Goal: Download file/media

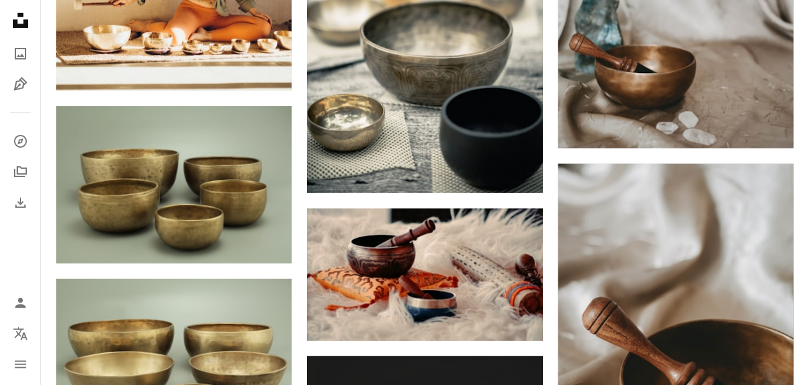
scroll to position [1927, 0]
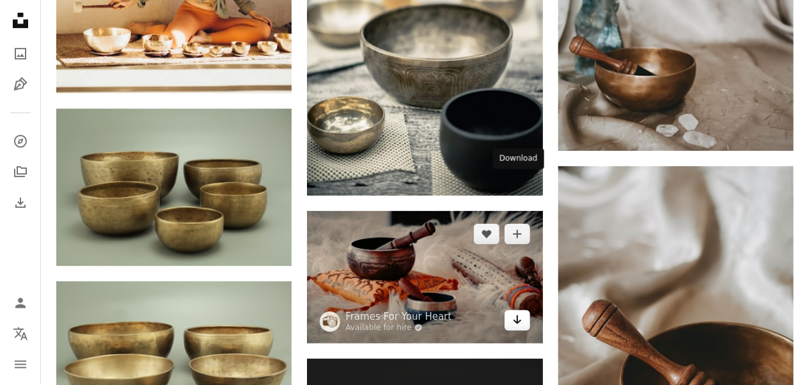
click at [517, 315] on icon "Download" at bounding box center [517, 319] width 8 height 9
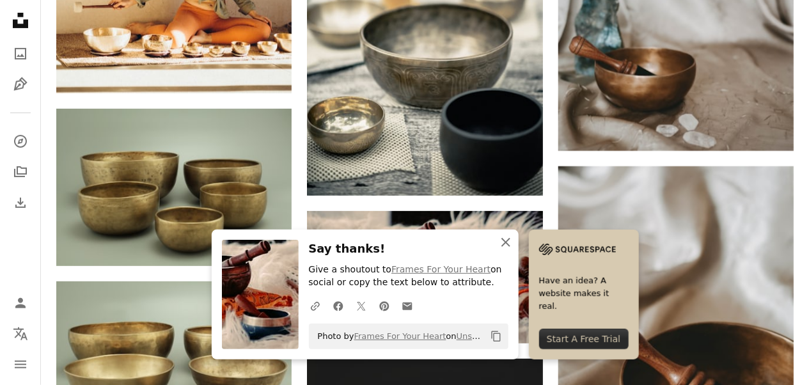
click at [510, 242] on icon "button" at bounding box center [505, 242] width 9 height 9
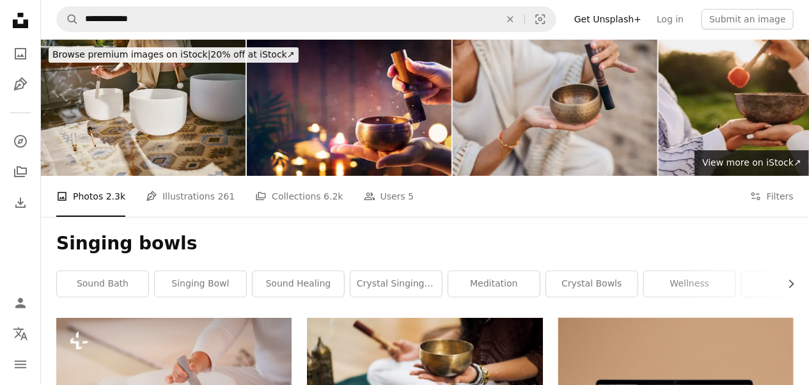
scroll to position [0, 0]
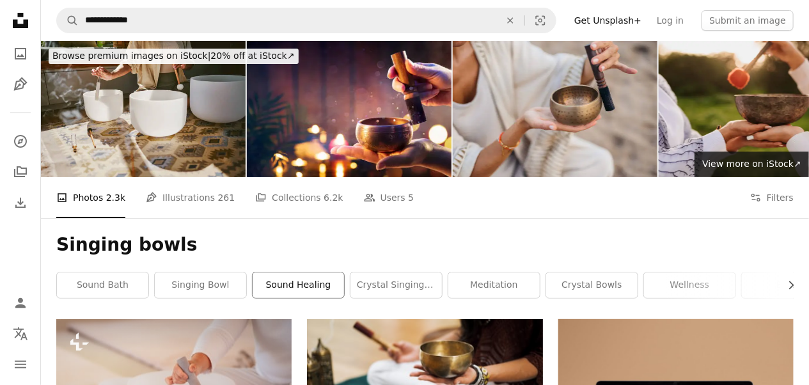
click at [299, 272] on link "sound healing" at bounding box center [298, 285] width 91 height 26
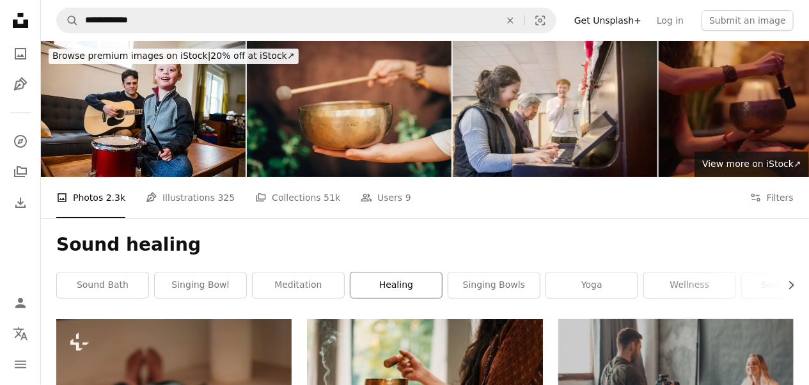
click at [375, 272] on link "healing" at bounding box center [396, 285] width 91 height 26
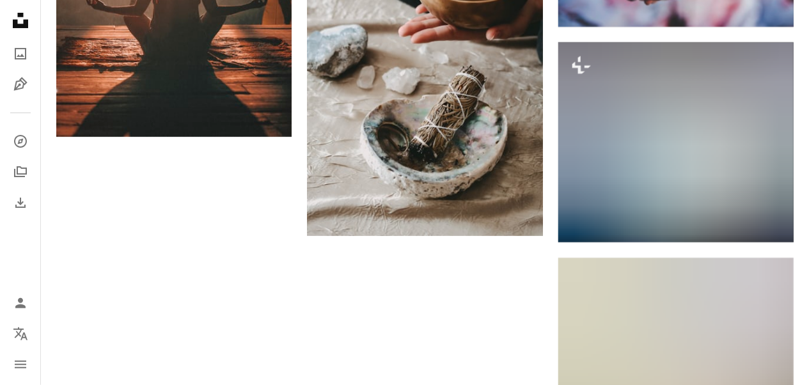
scroll to position [1849, 0]
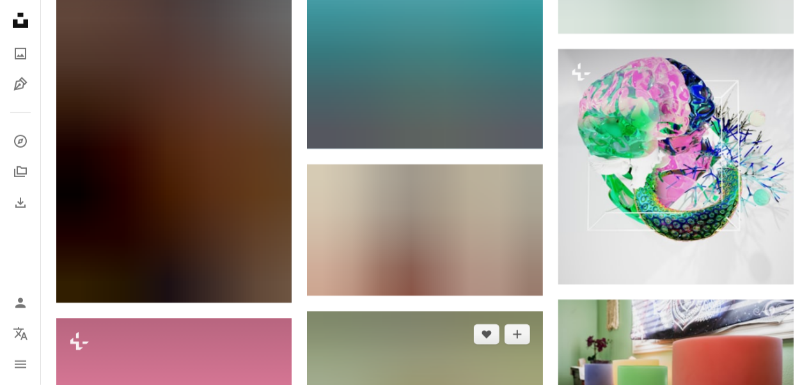
scroll to position [41343, 0]
